Goal: Task Accomplishment & Management: Use online tool/utility

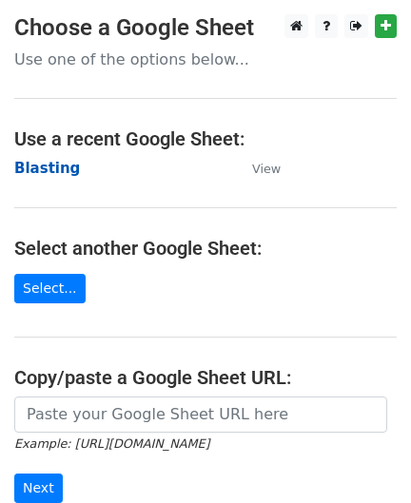
click at [34, 167] on strong "Blasting" at bounding box center [47, 168] width 66 height 17
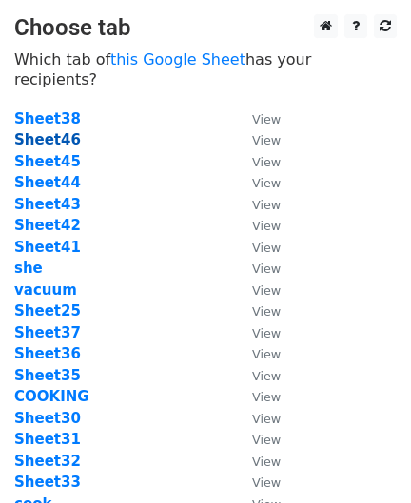
click at [47, 131] on strong "Sheet46" at bounding box center [47, 139] width 67 height 17
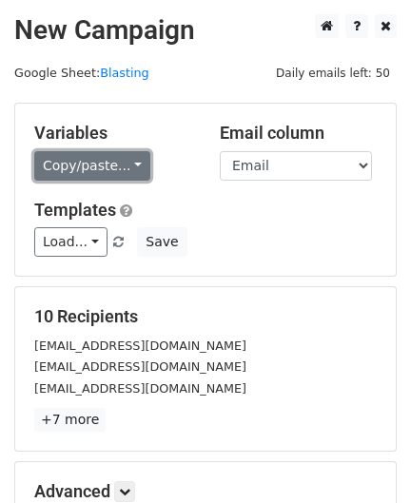
click at [65, 165] on link "Copy/paste..." at bounding box center [92, 165] width 116 height 29
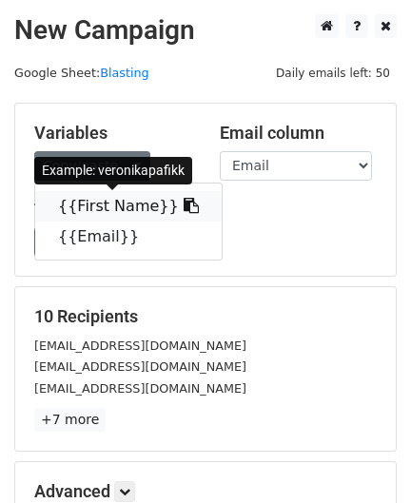
click at [104, 198] on link "{{First Name}}" at bounding box center [128, 206] width 186 height 30
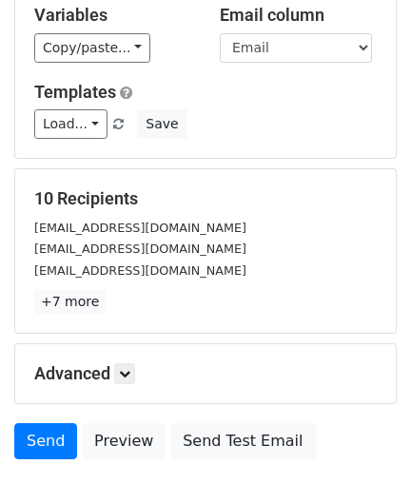
scroll to position [235, 0]
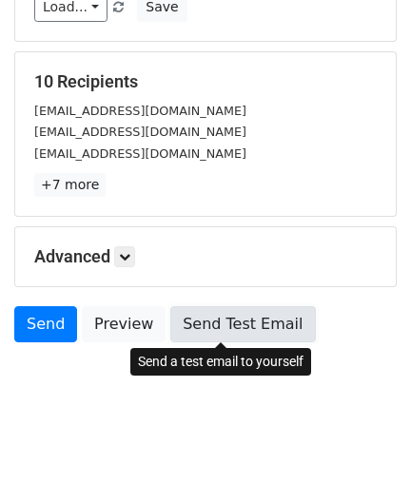
click at [219, 321] on link "Send Test Email" at bounding box center [242, 324] width 145 height 36
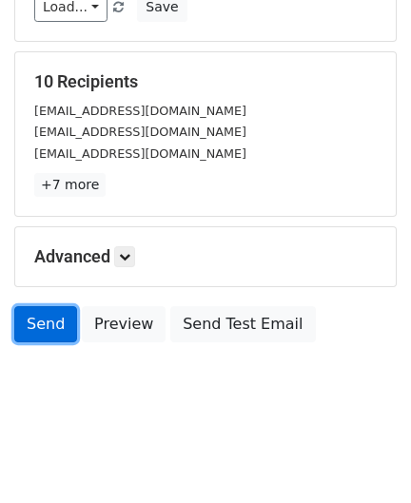
click at [49, 333] on link "Send" at bounding box center [45, 324] width 63 height 36
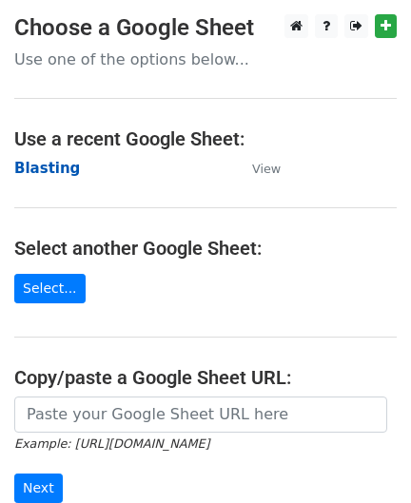
click at [54, 174] on strong "Blasting" at bounding box center [47, 168] width 66 height 17
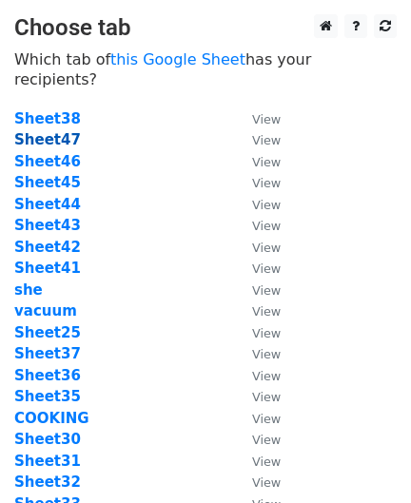
click at [54, 131] on strong "Sheet47" at bounding box center [47, 139] width 67 height 17
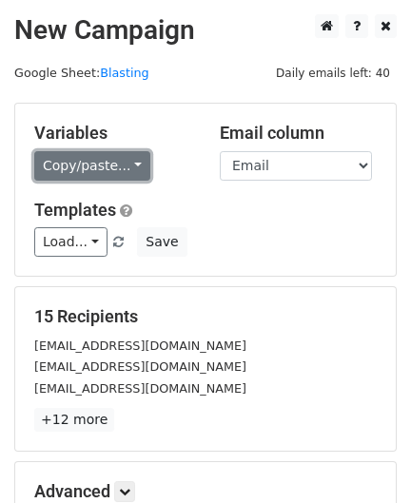
click at [79, 159] on link "Copy/paste..." at bounding box center [92, 165] width 116 height 29
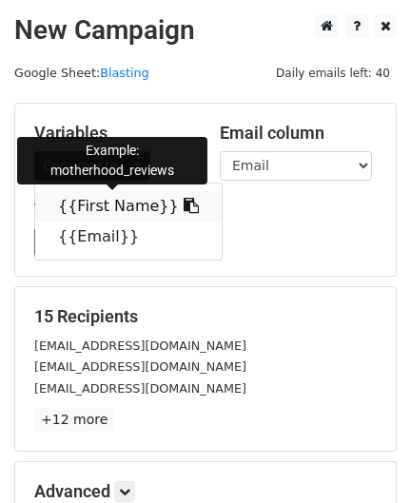
click at [96, 201] on link "{{First Name}}" at bounding box center [128, 206] width 186 height 30
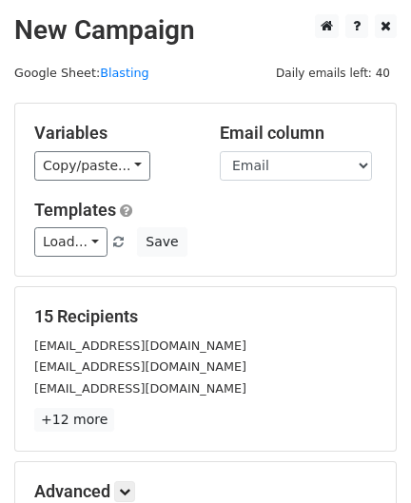
scroll to position [235, 0]
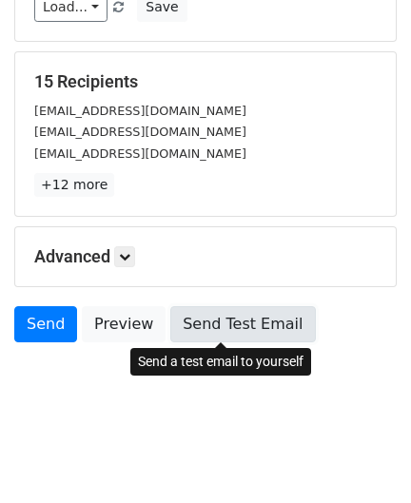
click at [181, 321] on link "Send Test Email" at bounding box center [242, 324] width 145 height 36
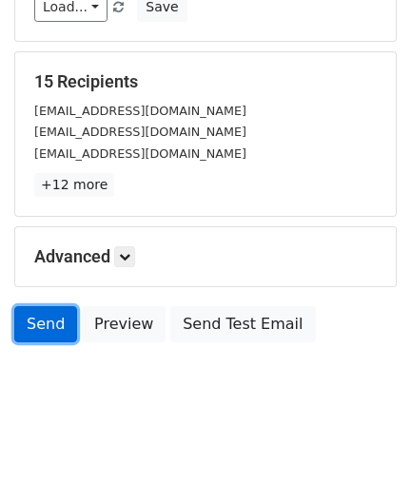
click at [50, 326] on link "Send" at bounding box center [45, 324] width 63 height 36
